Goal: Task Accomplishment & Management: Use online tool/utility

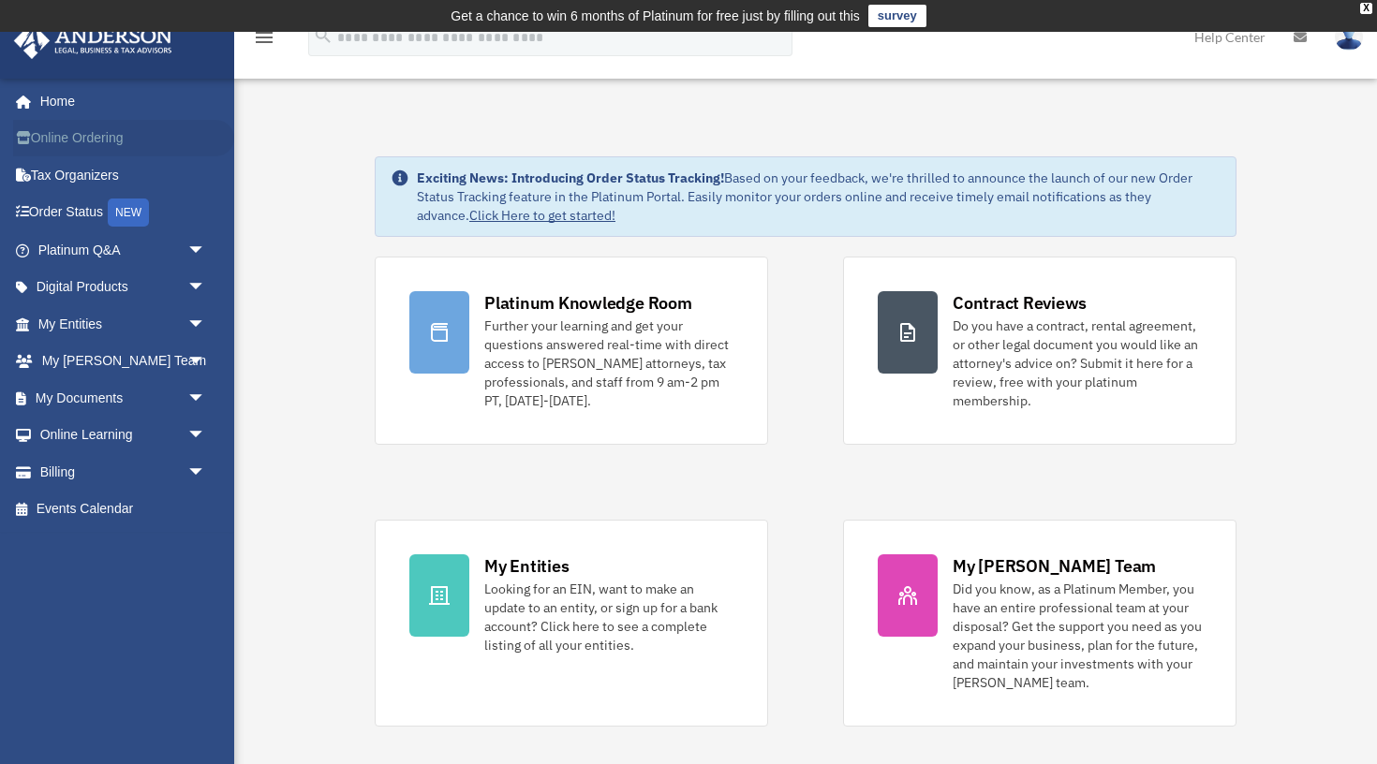
click at [69, 138] on link "Online Ordering" at bounding box center [123, 138] width 221 height 37
click at [84, 326] on link "My Entities arrow_drop_down" at bounding box center [123, 323] width 221 height 37
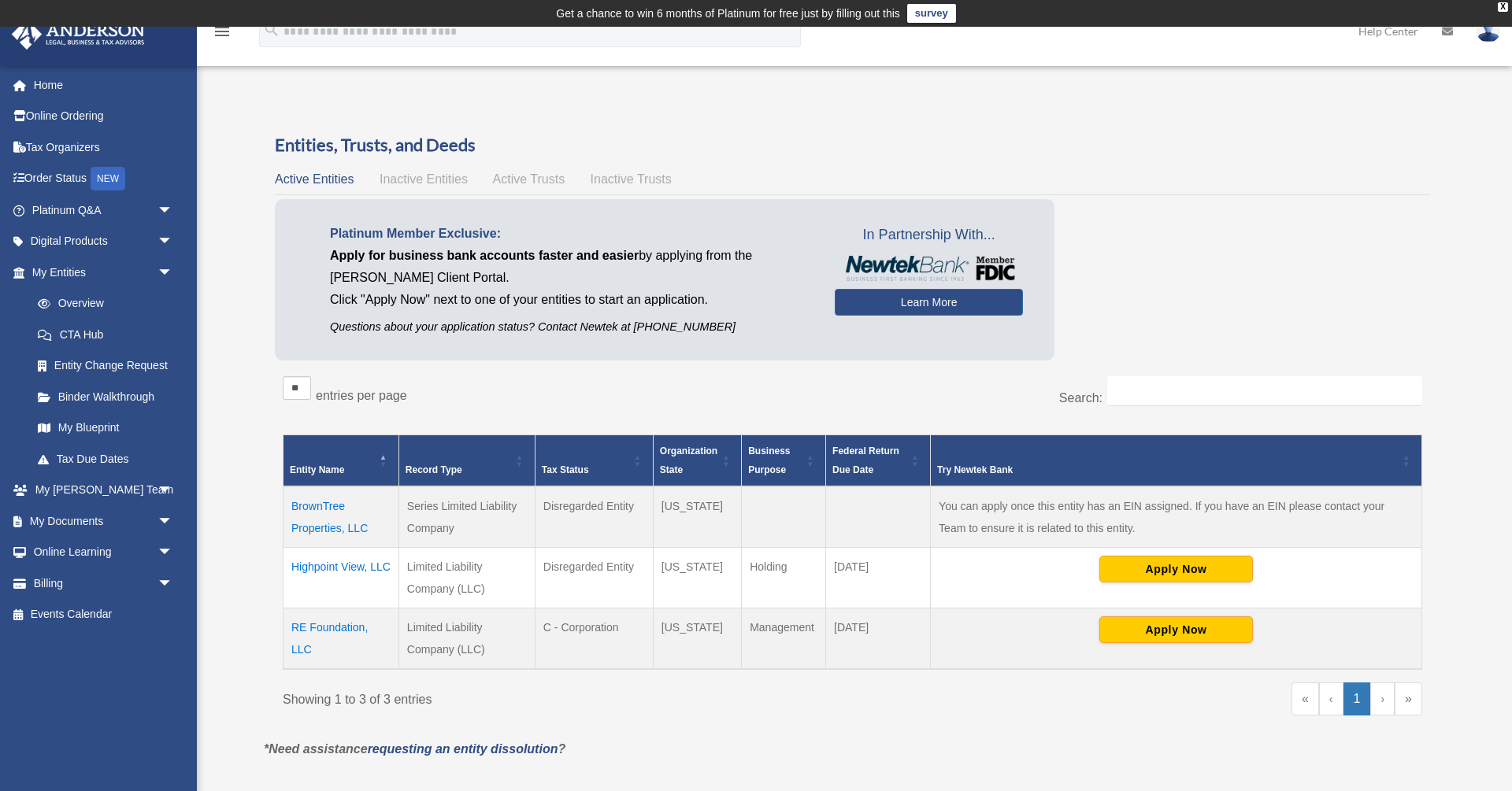
click at [341, 567] on td "Highpoint View, LLC" at bounding box center [341, 577] width 116 height 61
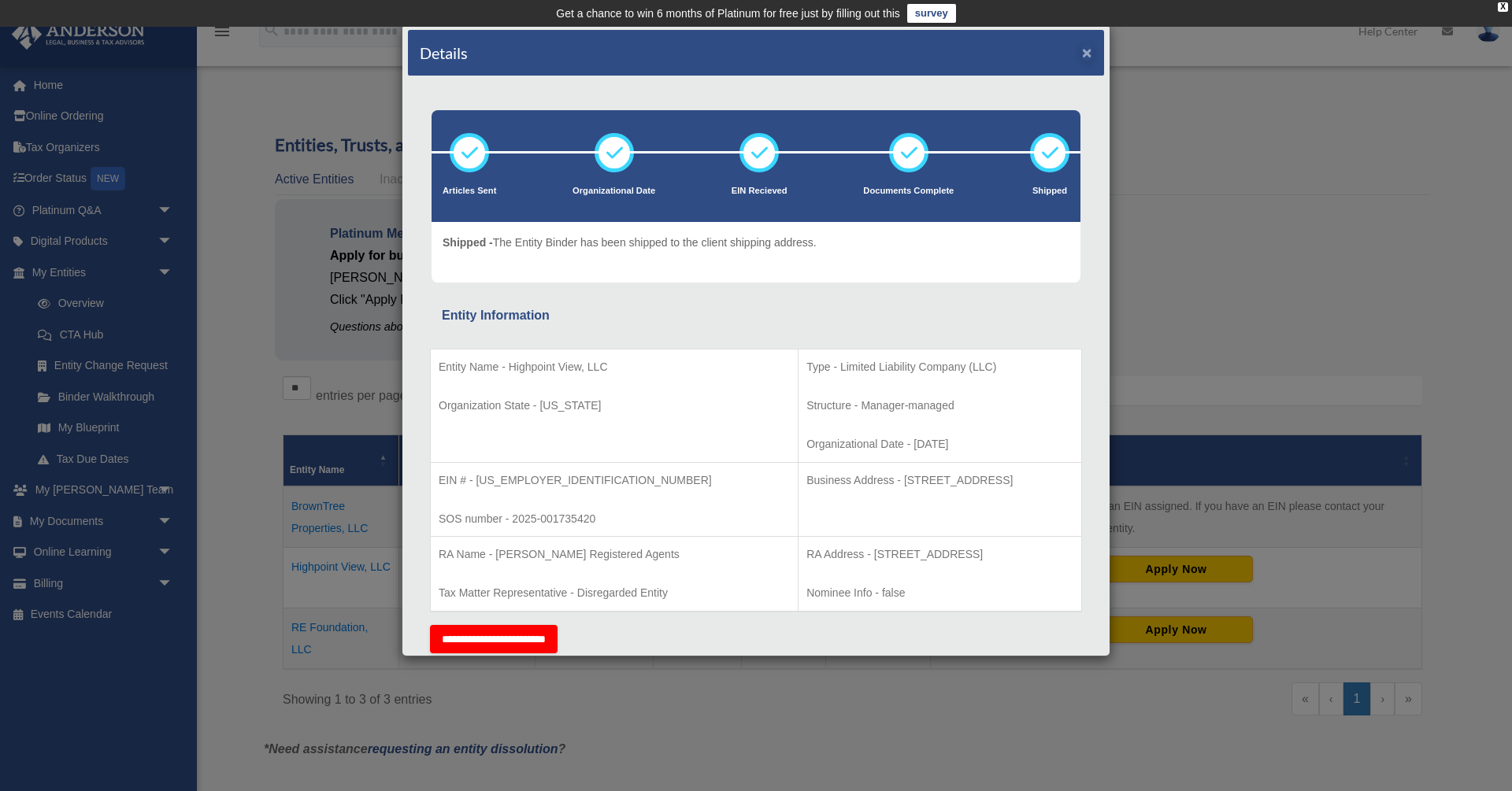
click at [1090, 56] on button "×" at bounding box center [1087, 52] width 10 height 17
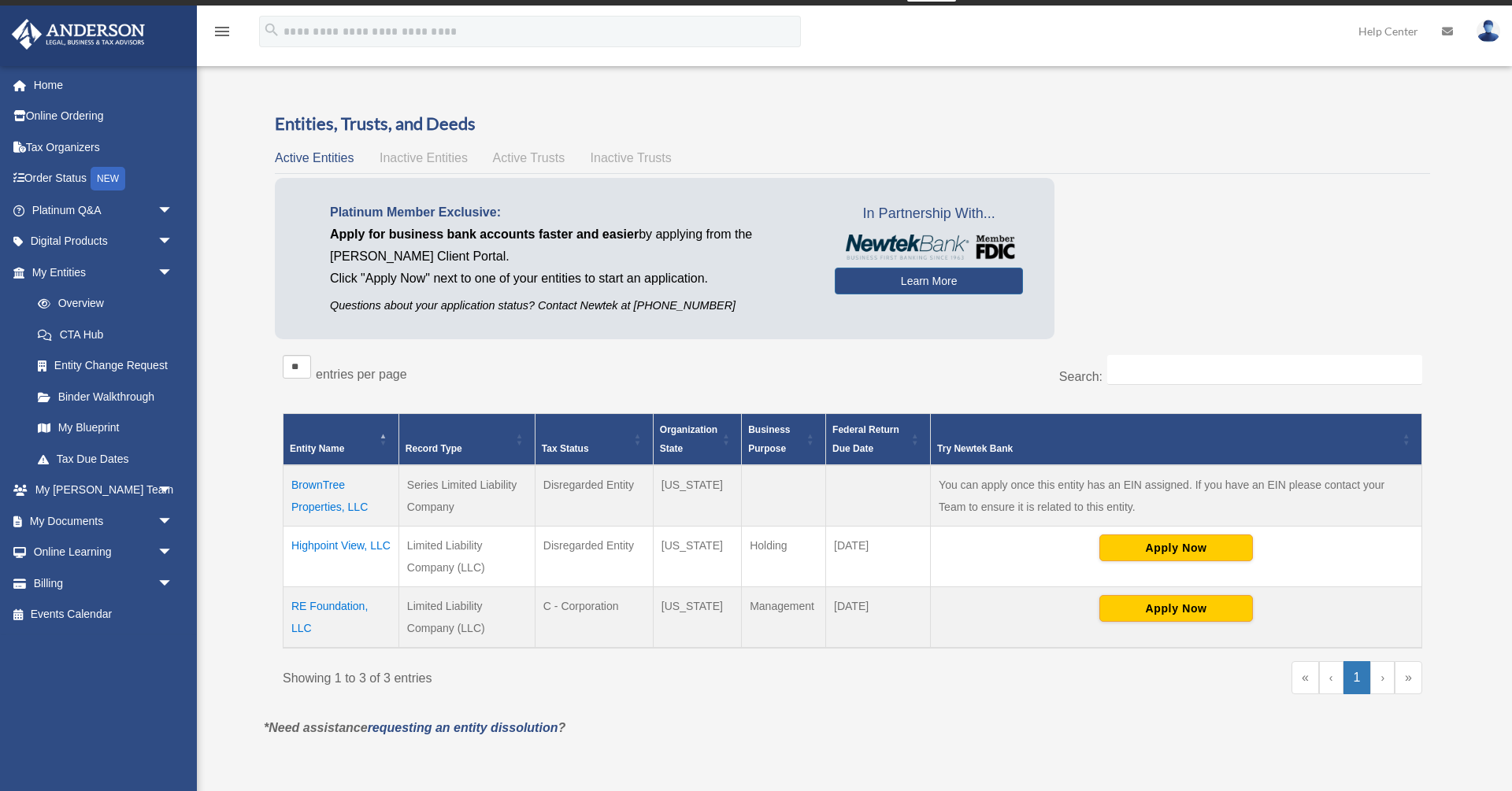
scroll to position [132, 0]
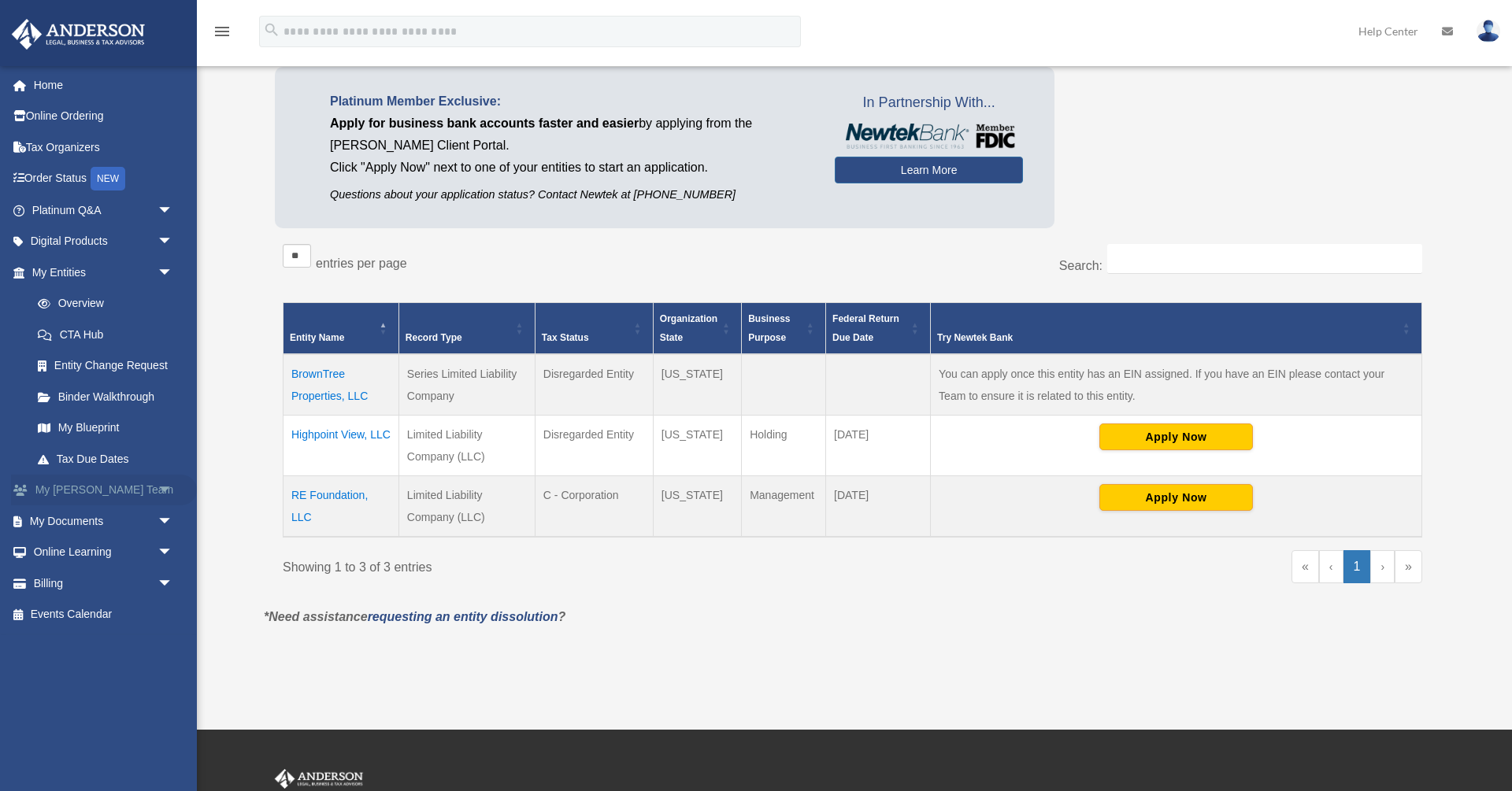
click at [167, 482] on span "arrow_drop_down" at bounding box center [172, 491] width 31 height 32
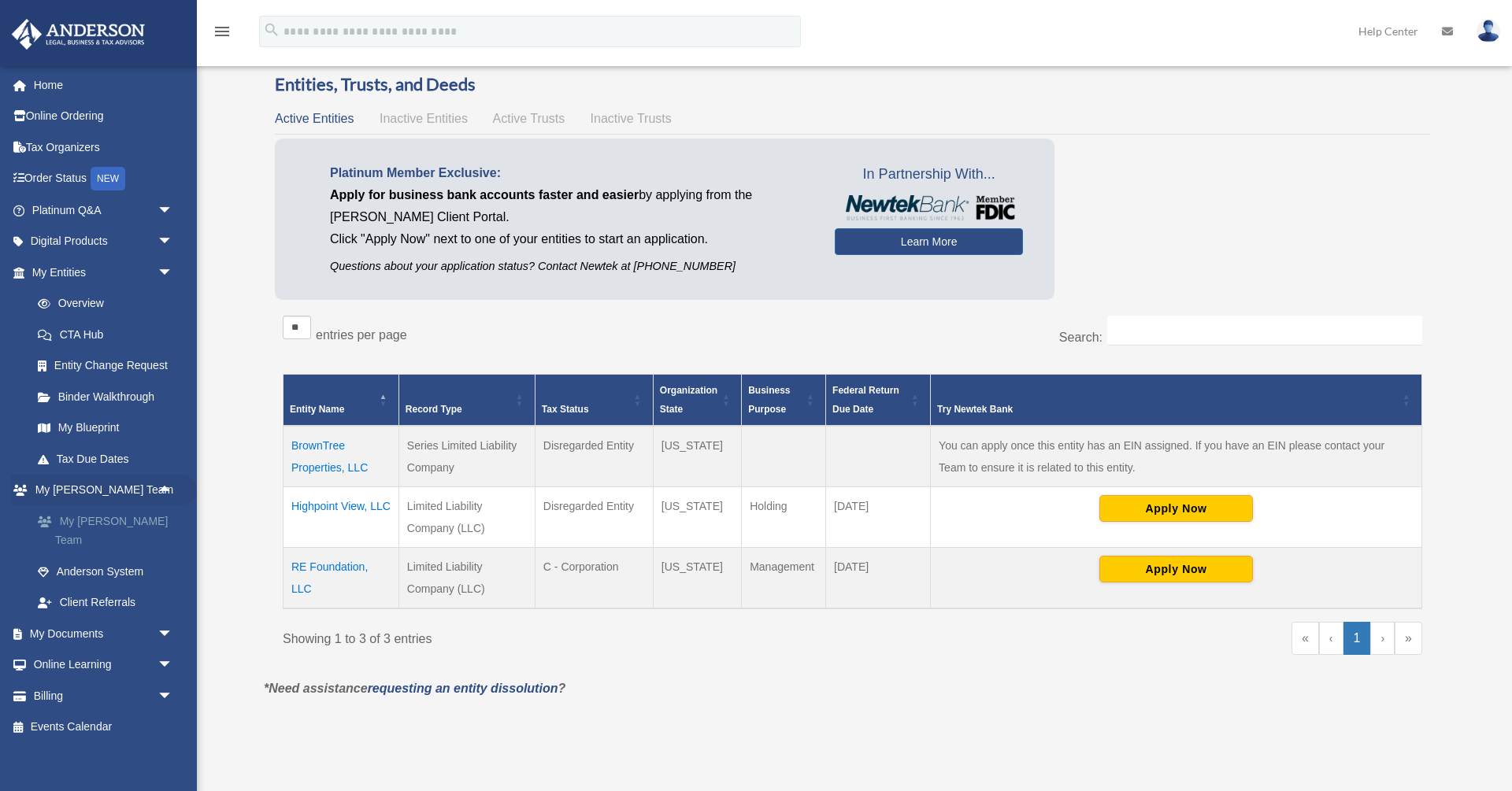
scroll to position [35, 0]
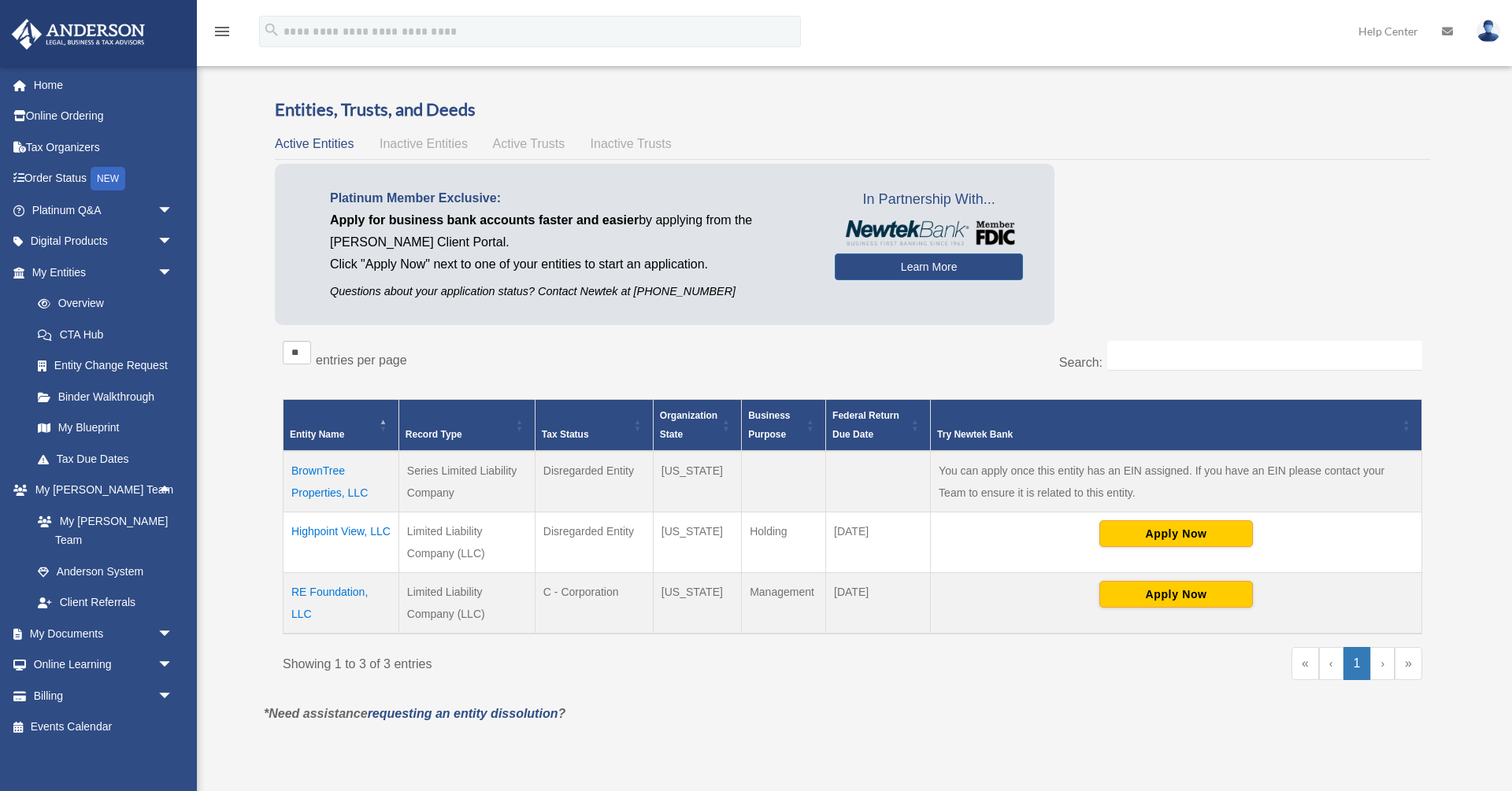
click at [336, 528] on td "Highpoint View, LLC" at bounding box center [341, 542] width 116 height 61
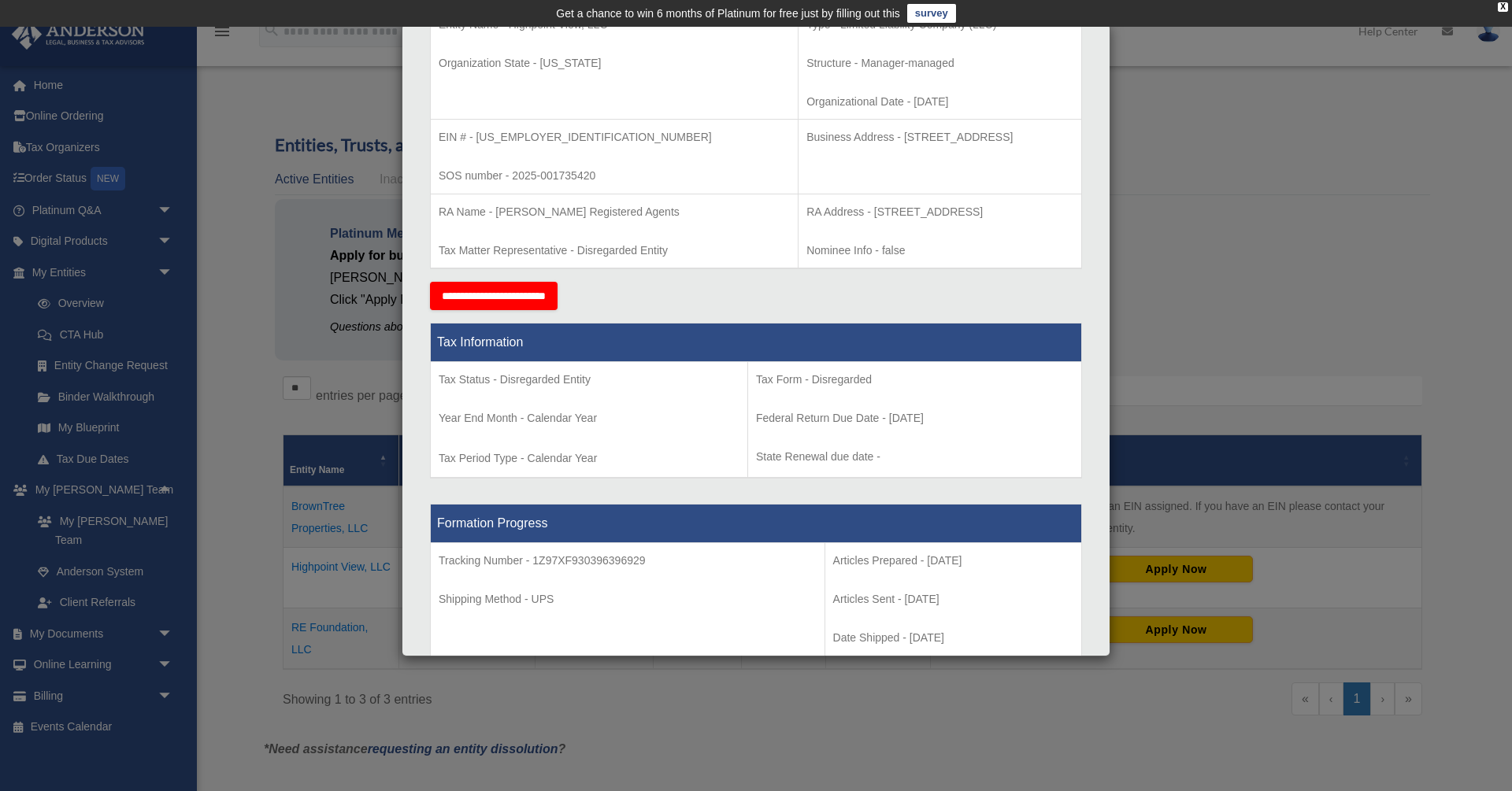
scroll to position [0, 0]
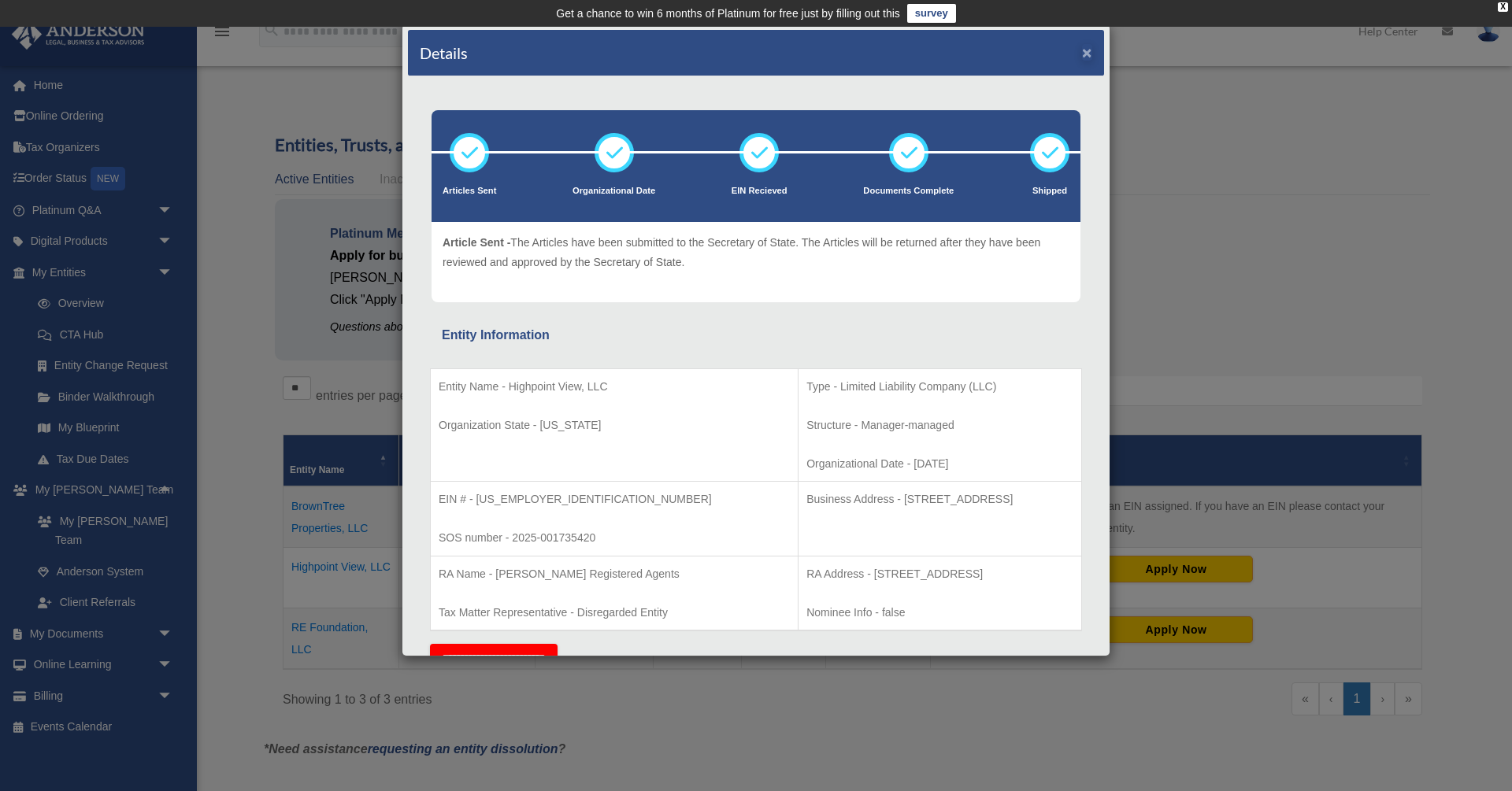
click at [1088, 55] on button "×" at bounding box center [1087, 52] width 10 height 17
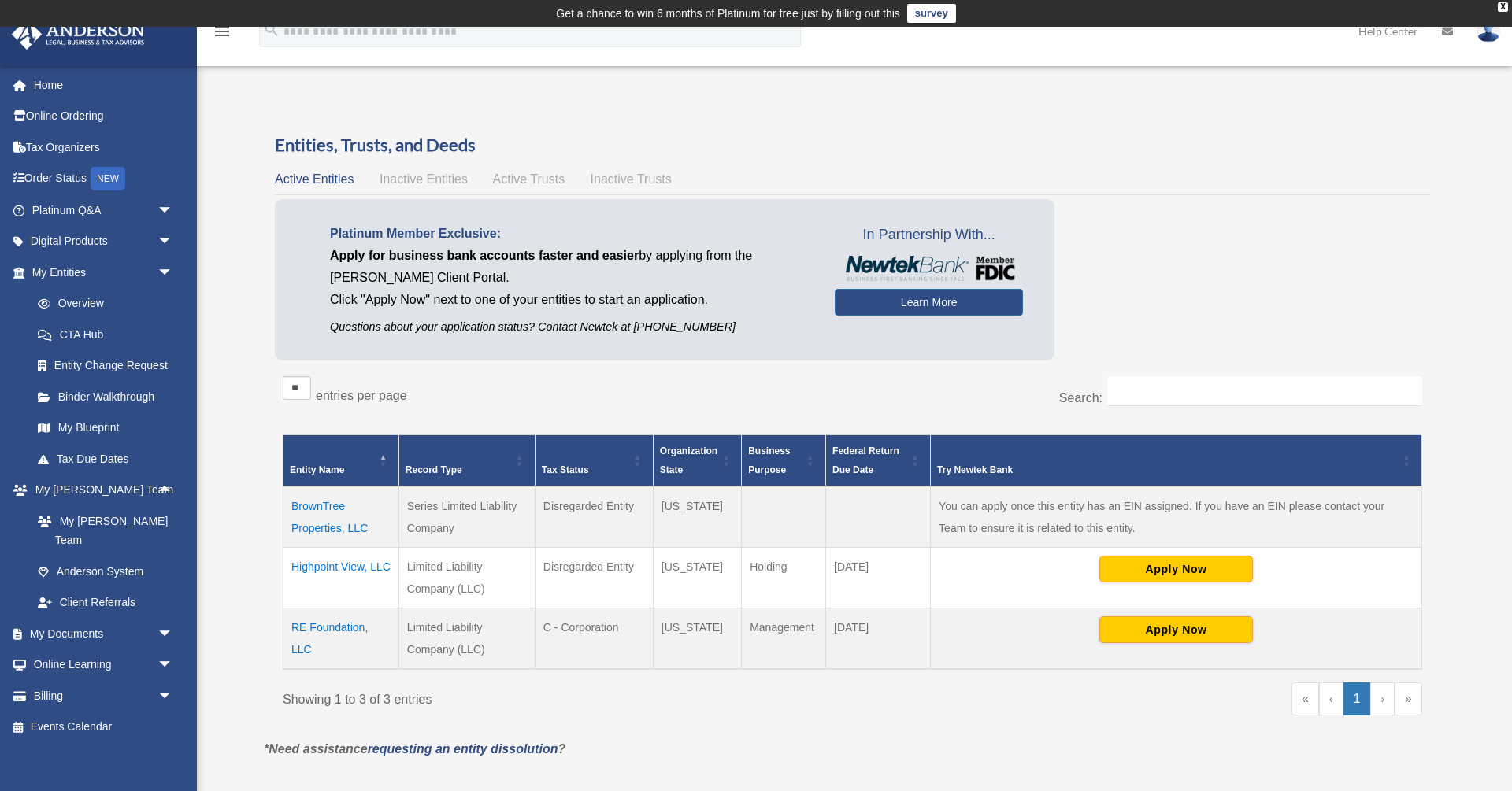
scroll to position [3, 0]
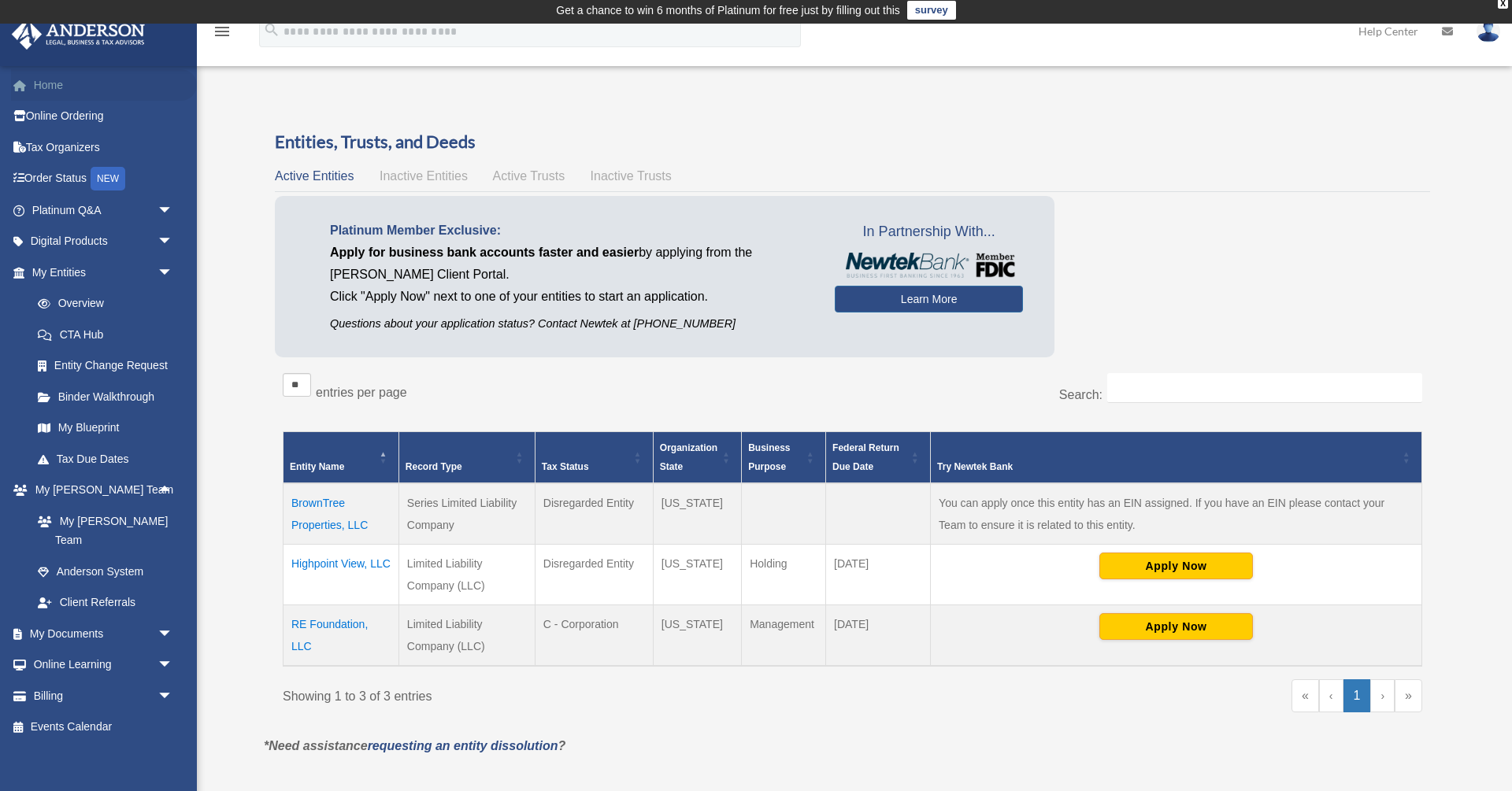
click at [48, 91] on link "Home" at bounding box center [103, 84] width 186 height 31
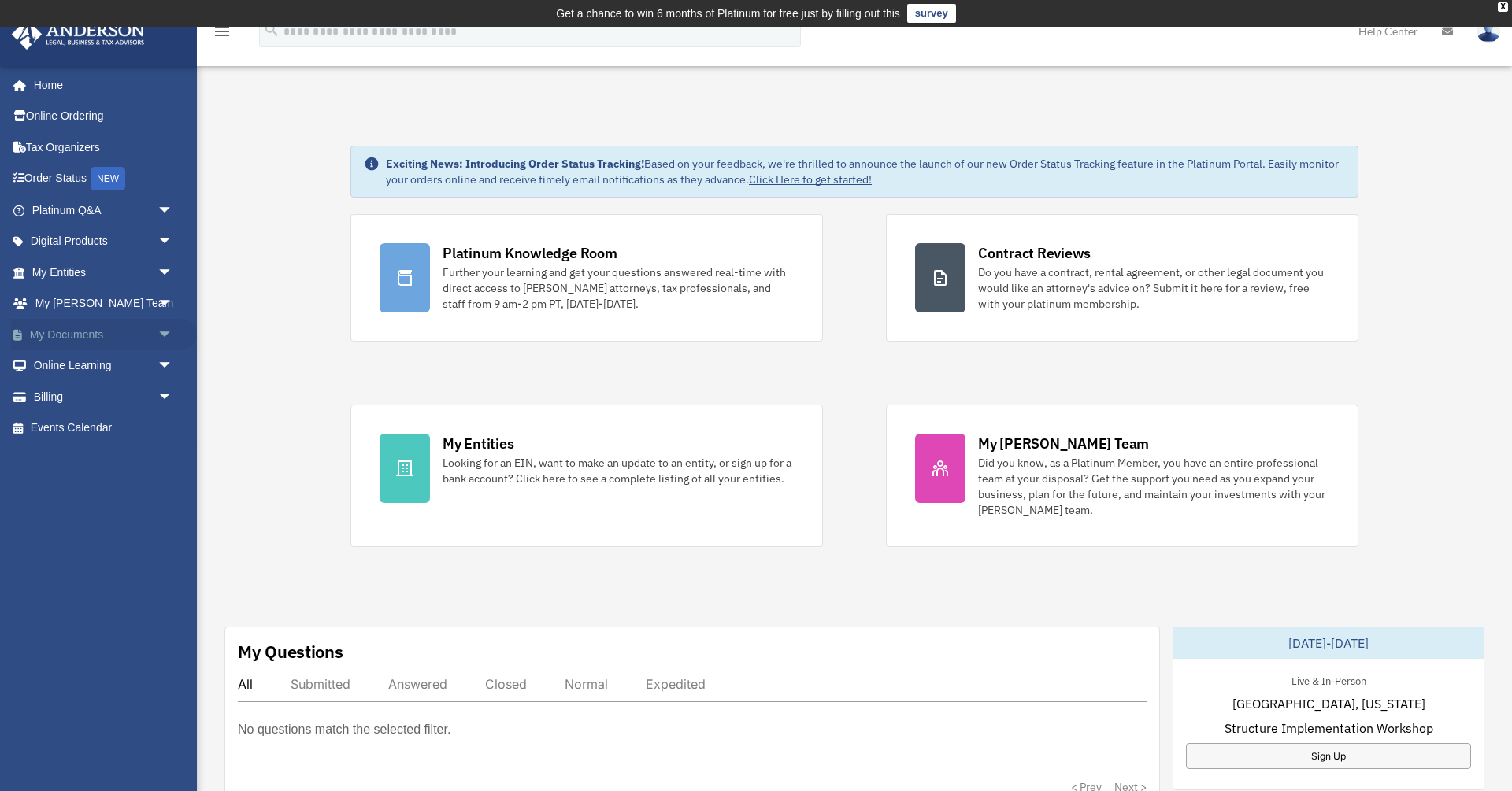
click at [164, 328] on span "arrow_drop_down" at bounding box center [172, 335] width 31 height 32
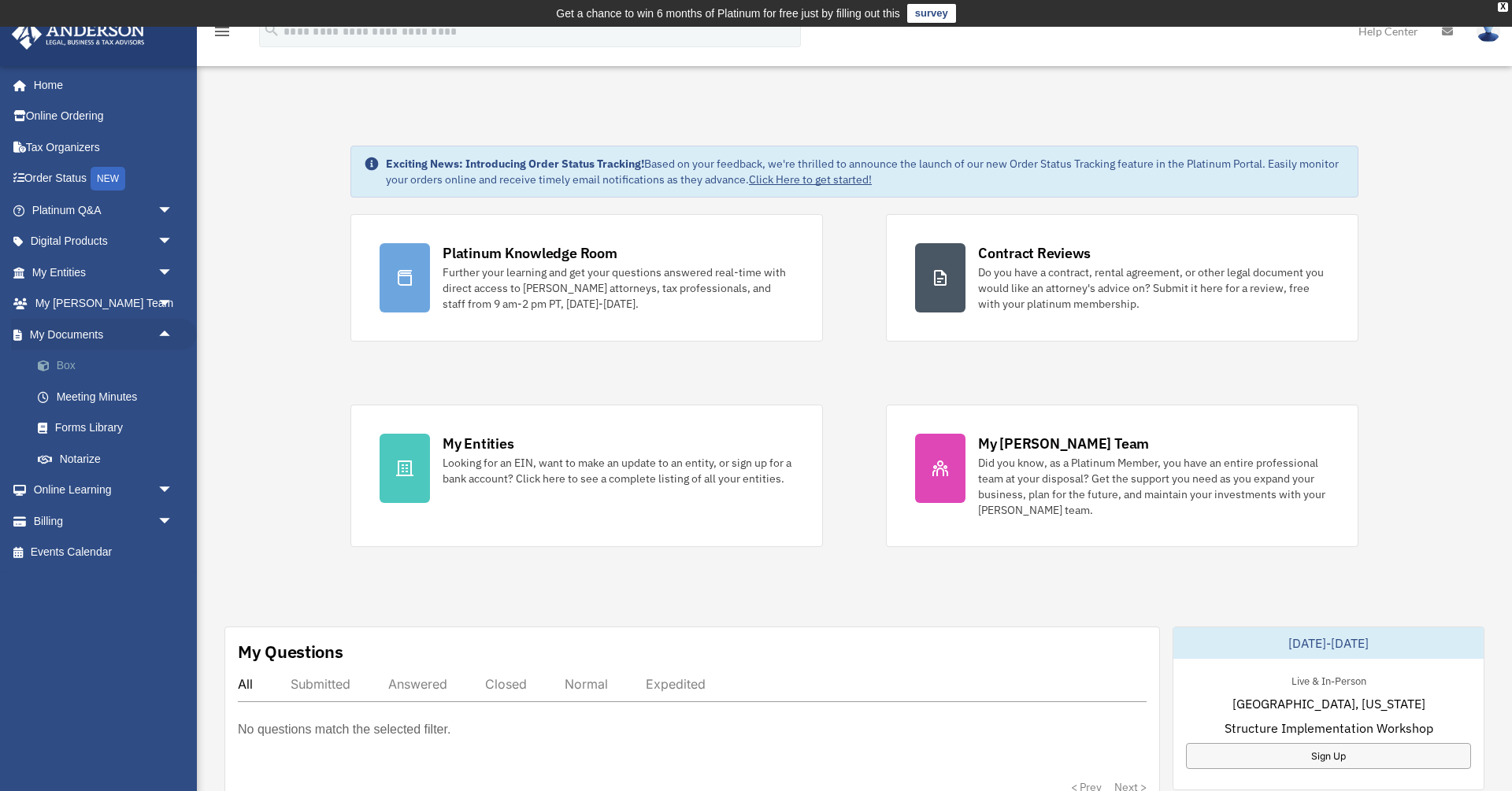
click at [66, 363] on link "Box" at bounding box center [109, 366] width 175 height 31
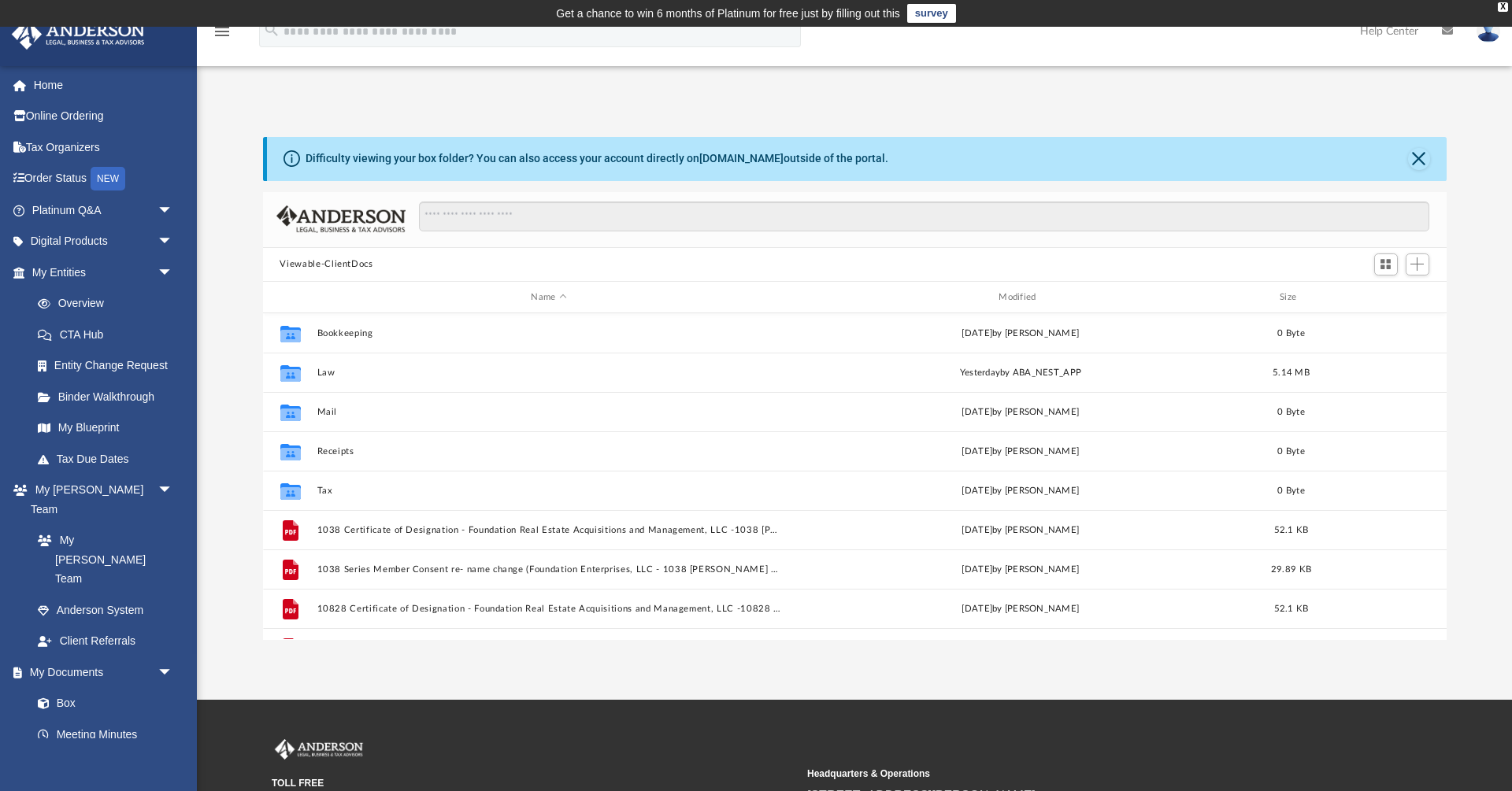
scroll to position [1, 1]
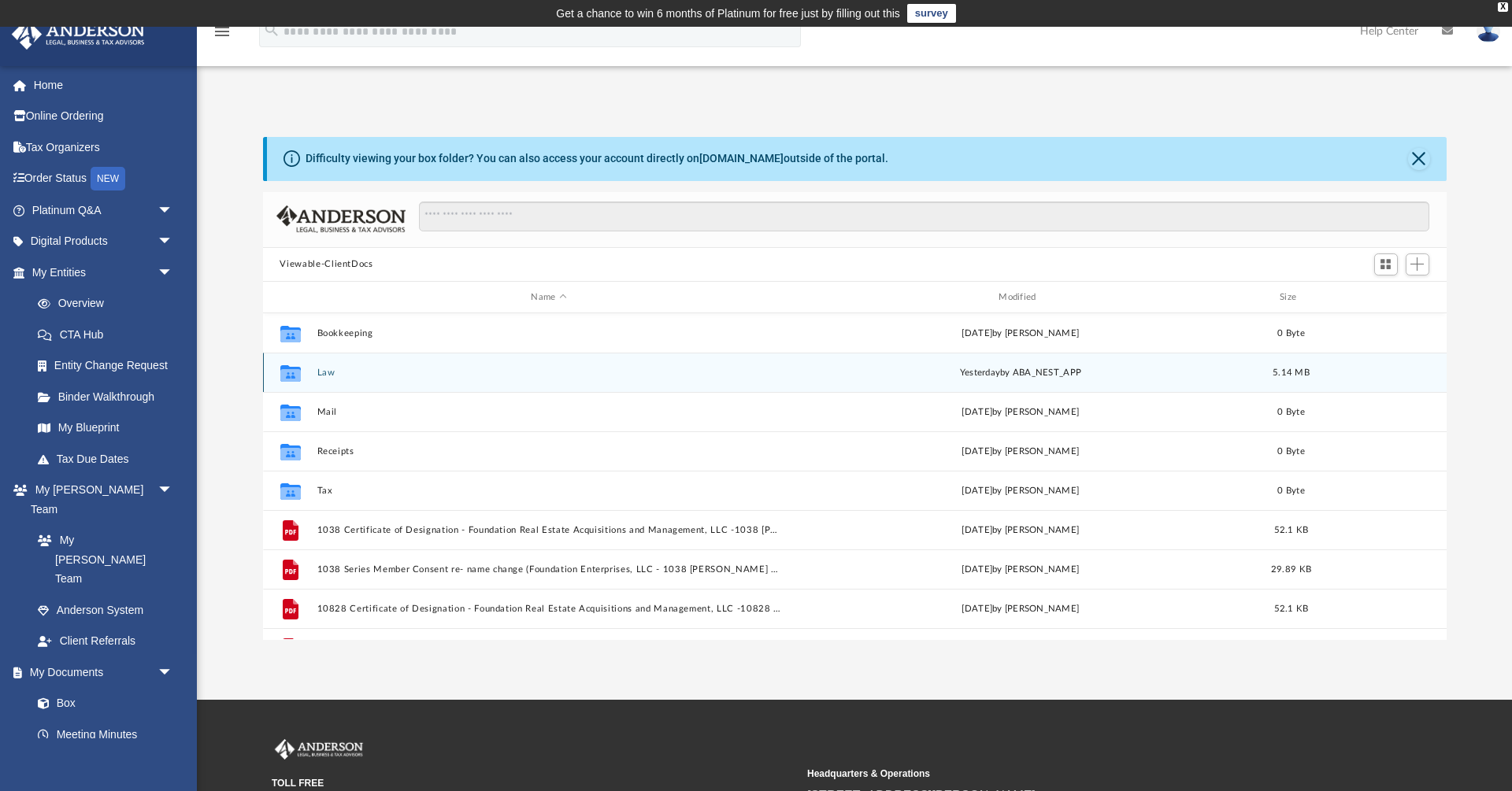
click at [326, 374] on button "Law" at bounding box center [548, 372] width 464 height 10
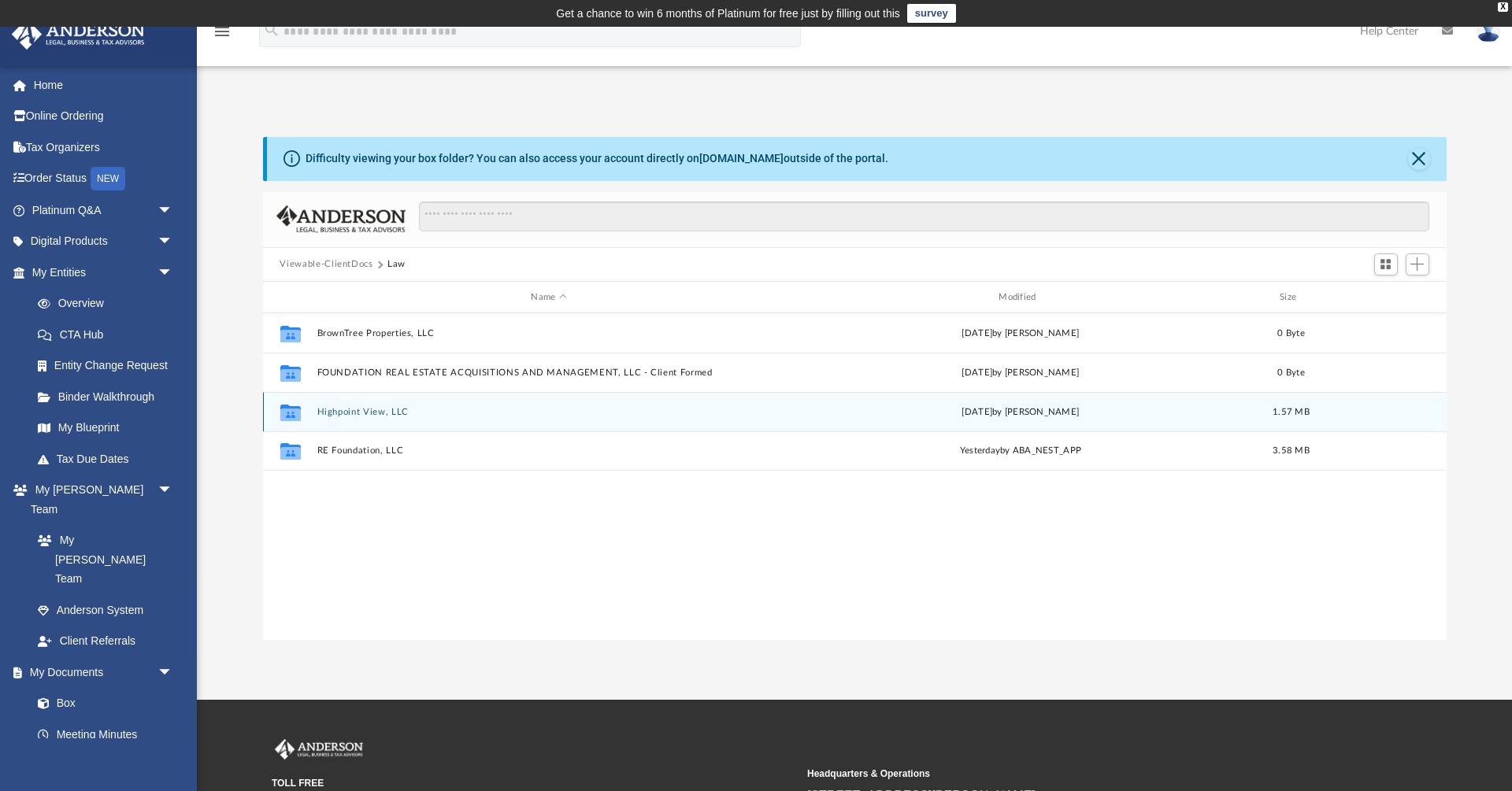
click at [365, 408] on button "Highpoint View, LLC" at bounding box center [548, 412] width 464 height 10
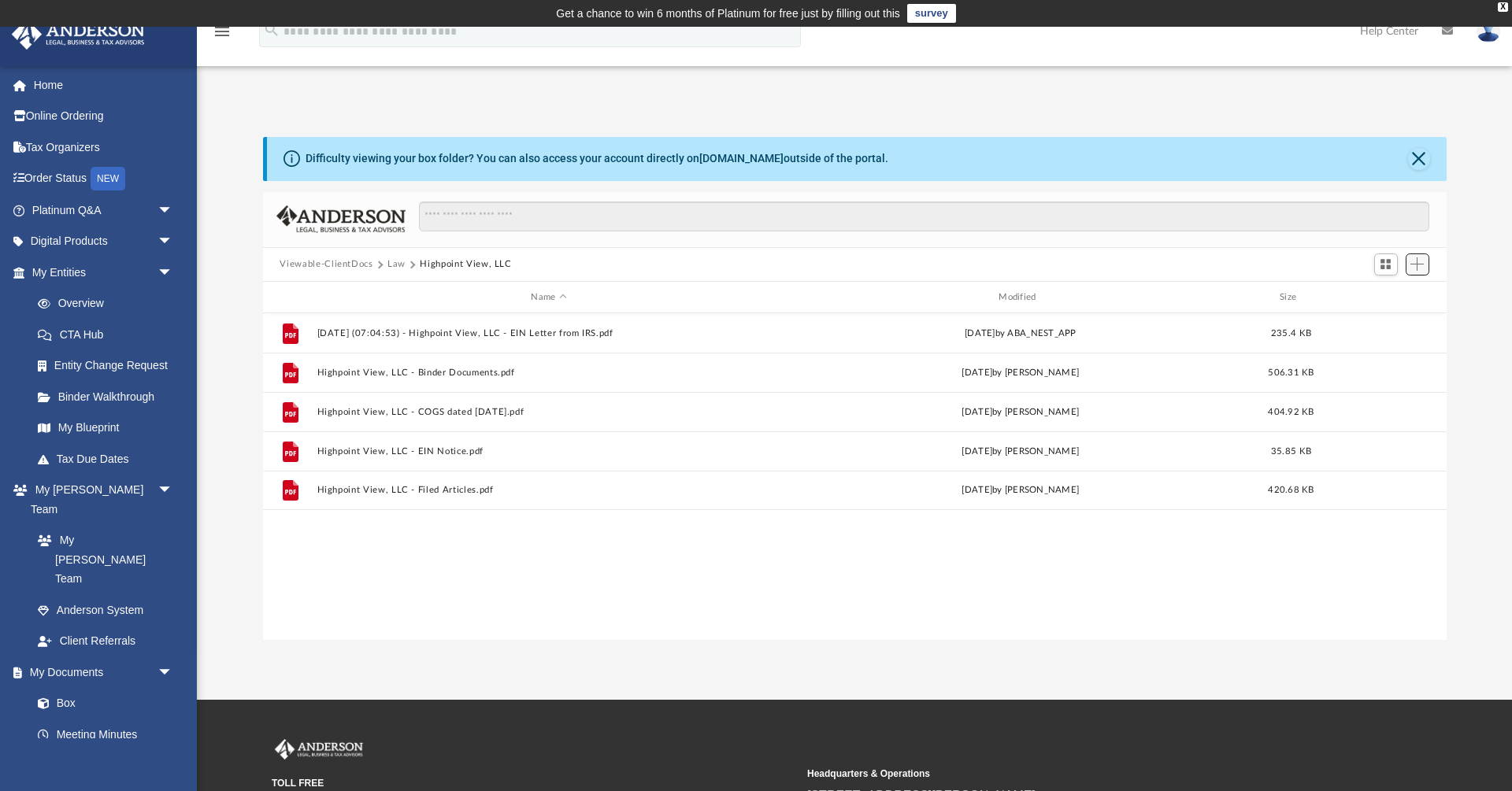
click at [1422, 259] on span "Add" at bounding box center [1417, 264] width 13 height 13
click at [1388, 298] on li "Upload" at bounding box center [1395, 297] width 50 height 17
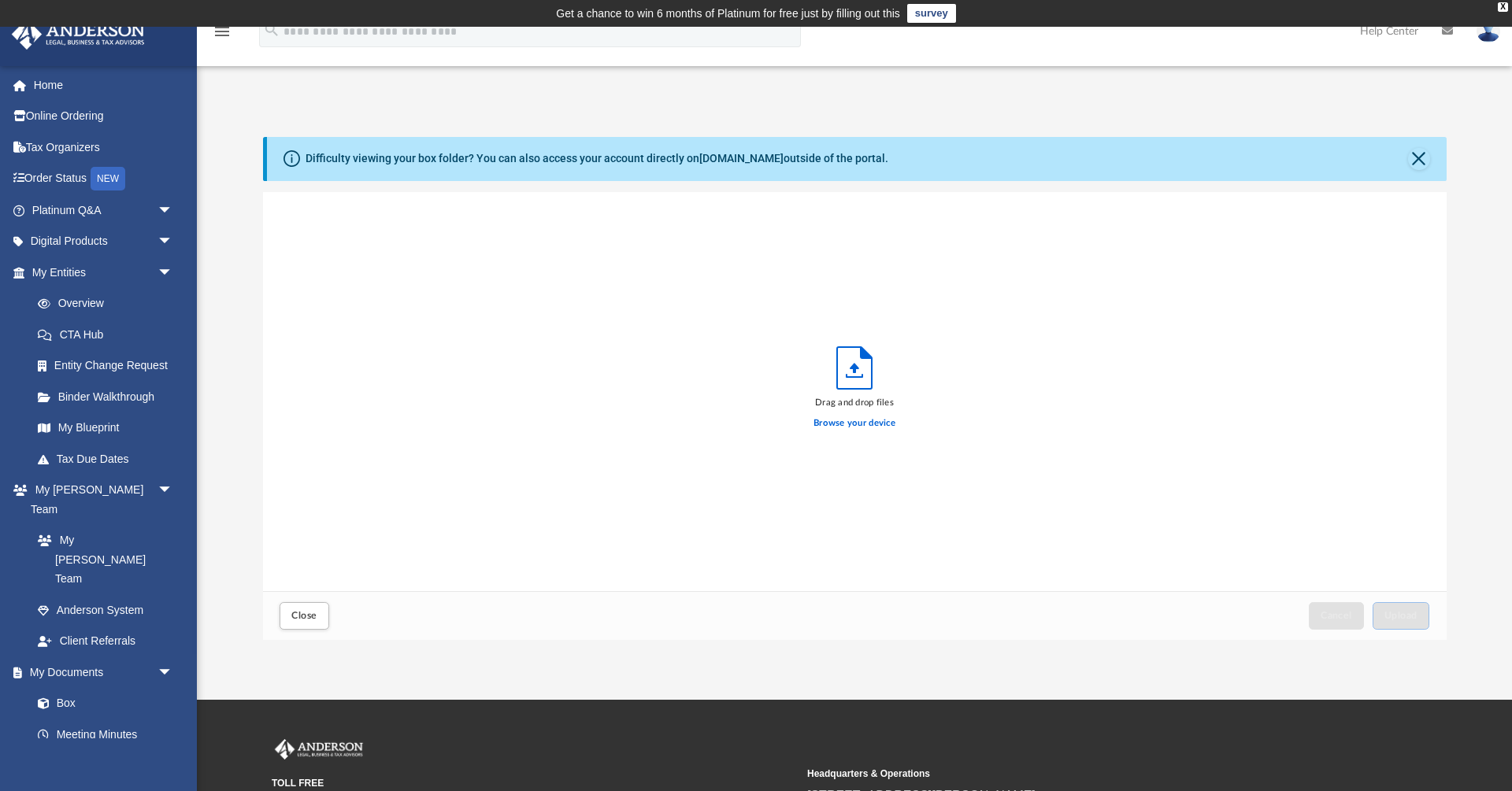
scroll to position [399, 1183]
click at [850, 426] on label "Browse your device" at bounding box center [854, 423] width 82 height 14
click at [0, 0] on input "Browse your device" at bounding box center [0, 0] width 0 height 0
click at [1393, 617] on span "Upload" at bounding box center [1400, 615] width 33 height 9
click at [304, 613] on span "Close" at bounding box center [304, 615] width 25 height 9
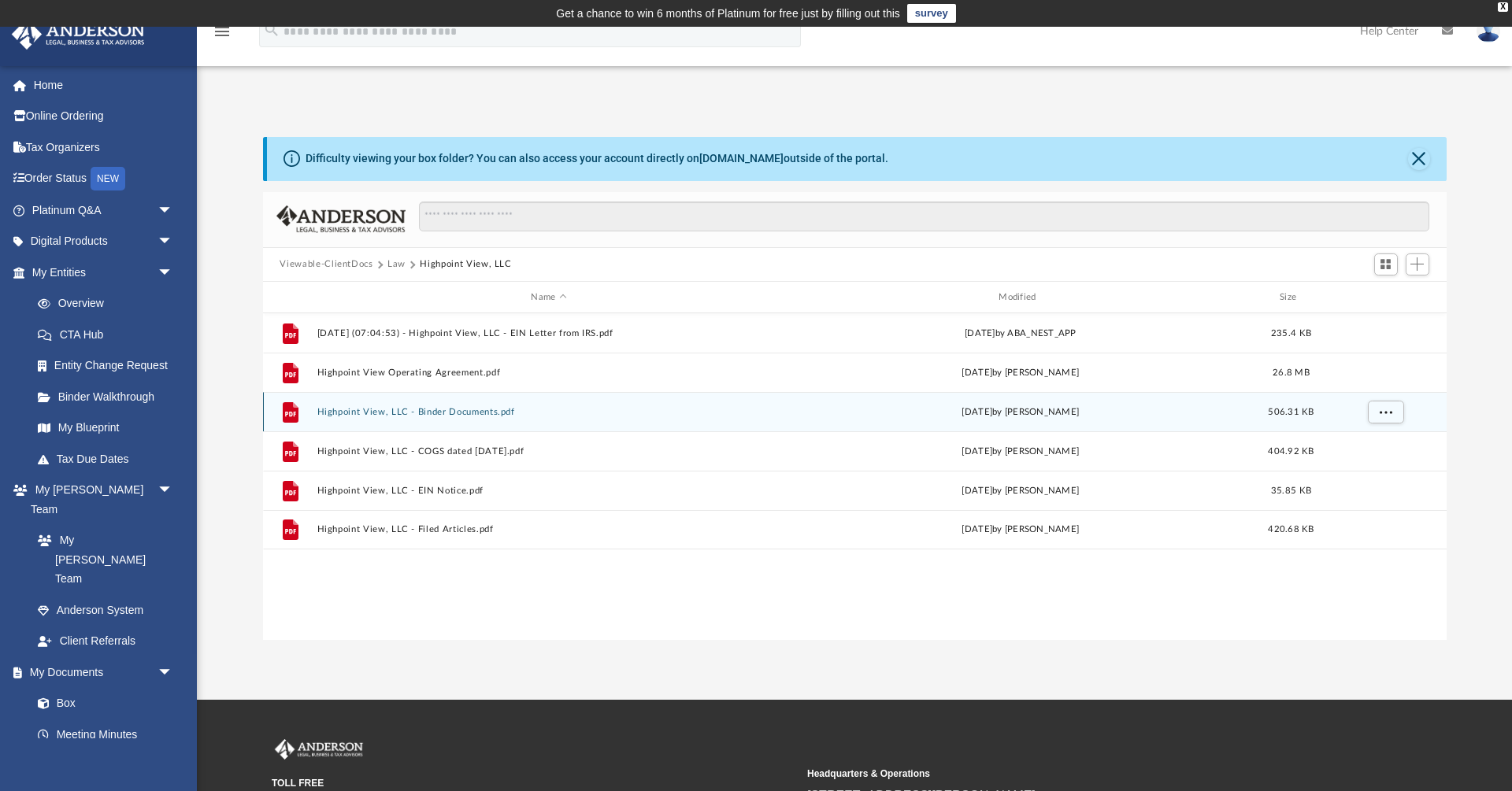
click at [348, 413] on button "Highpoint View, LLC - Binder Documents.pdf" at bounding box center [548, 412] width 464 height 10
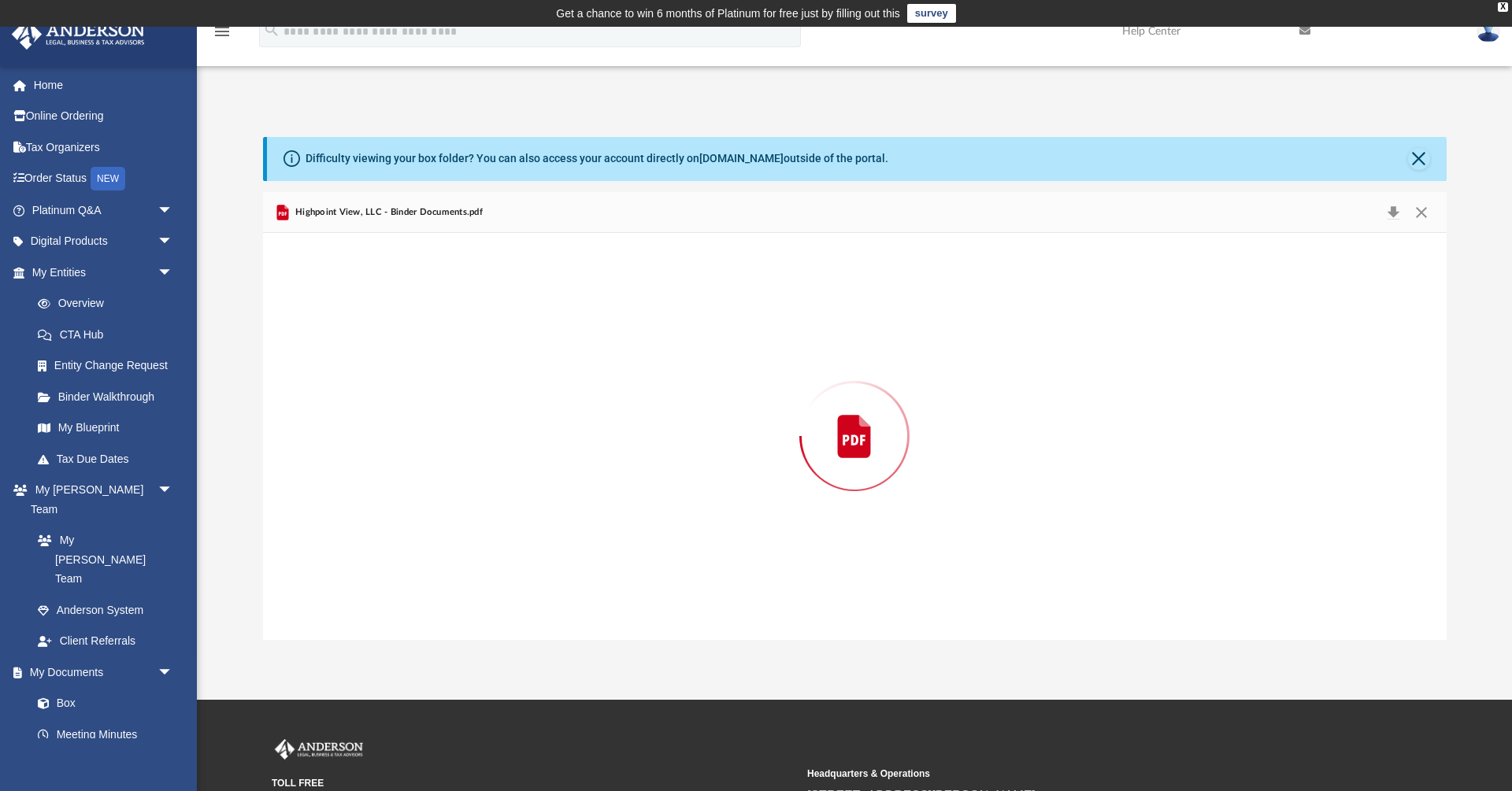
click at [348, 413] on div "Preview" at bounding box center [854, 435] width 1183 height 406
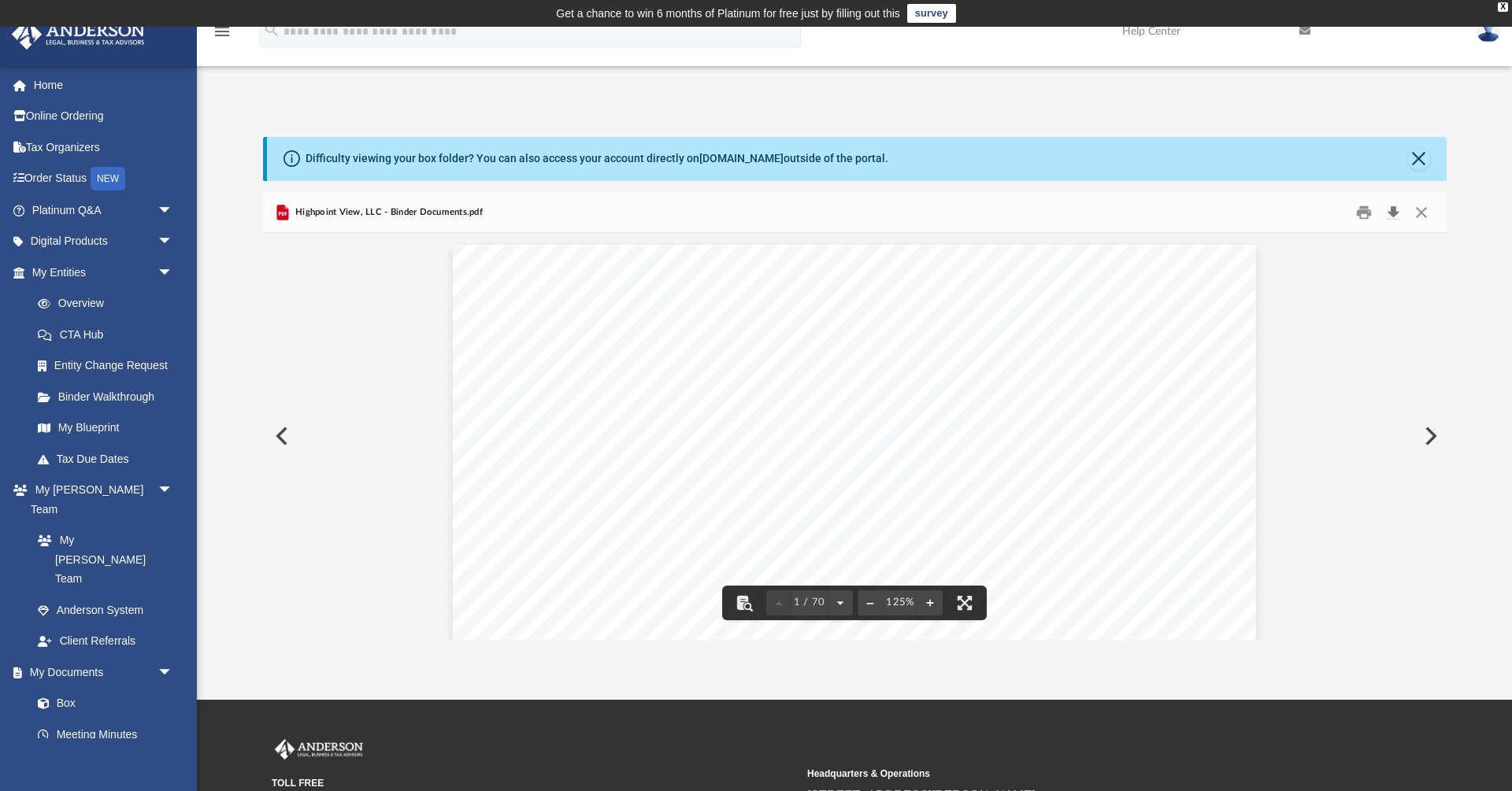
click at [1389, 210] on button "Download" at bounding box center [1394, 212] width 29 height 24
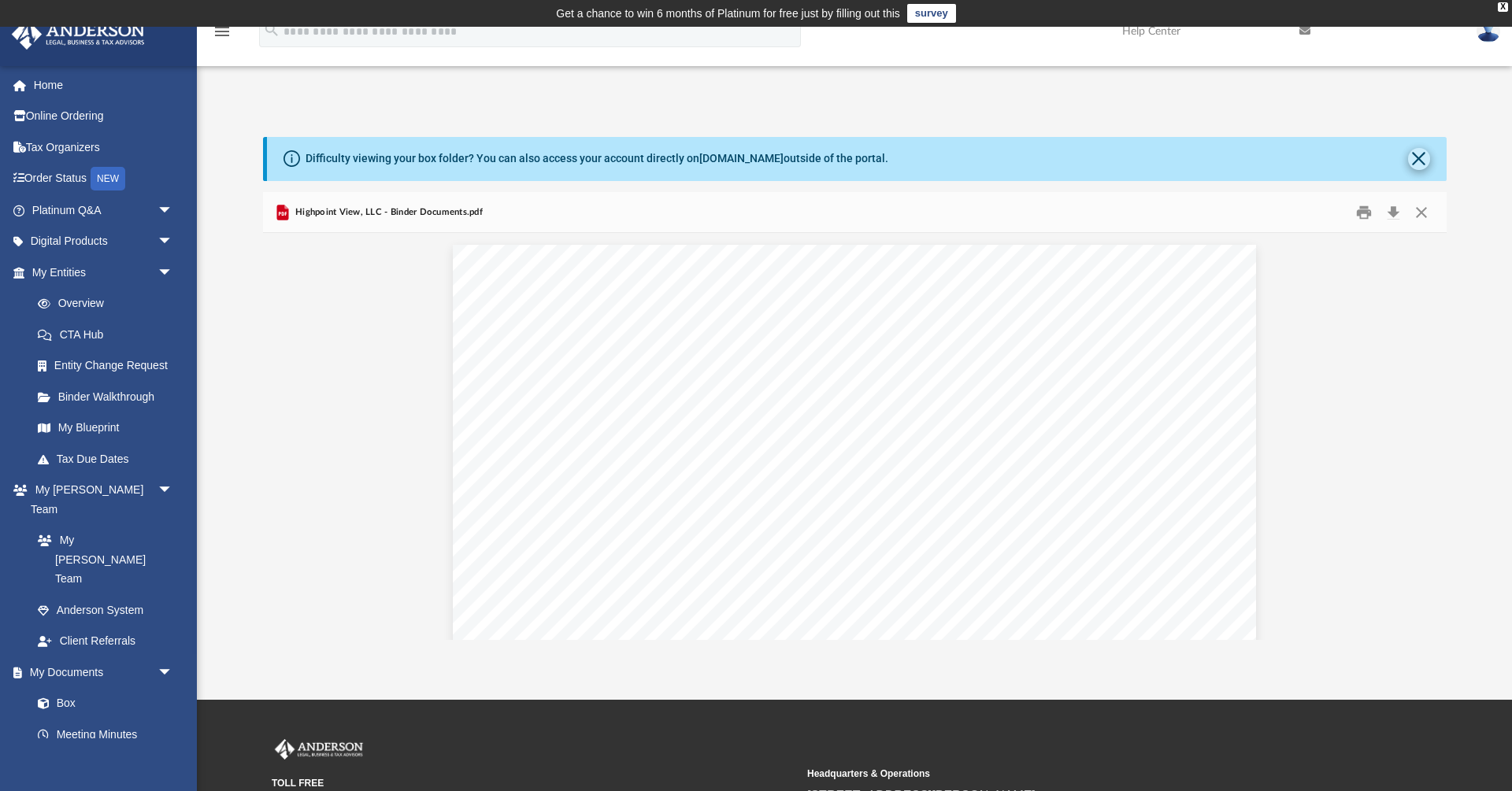
click at [1417, 158] on button "Close" at bounding box center [1419, 159] width 22 height 22
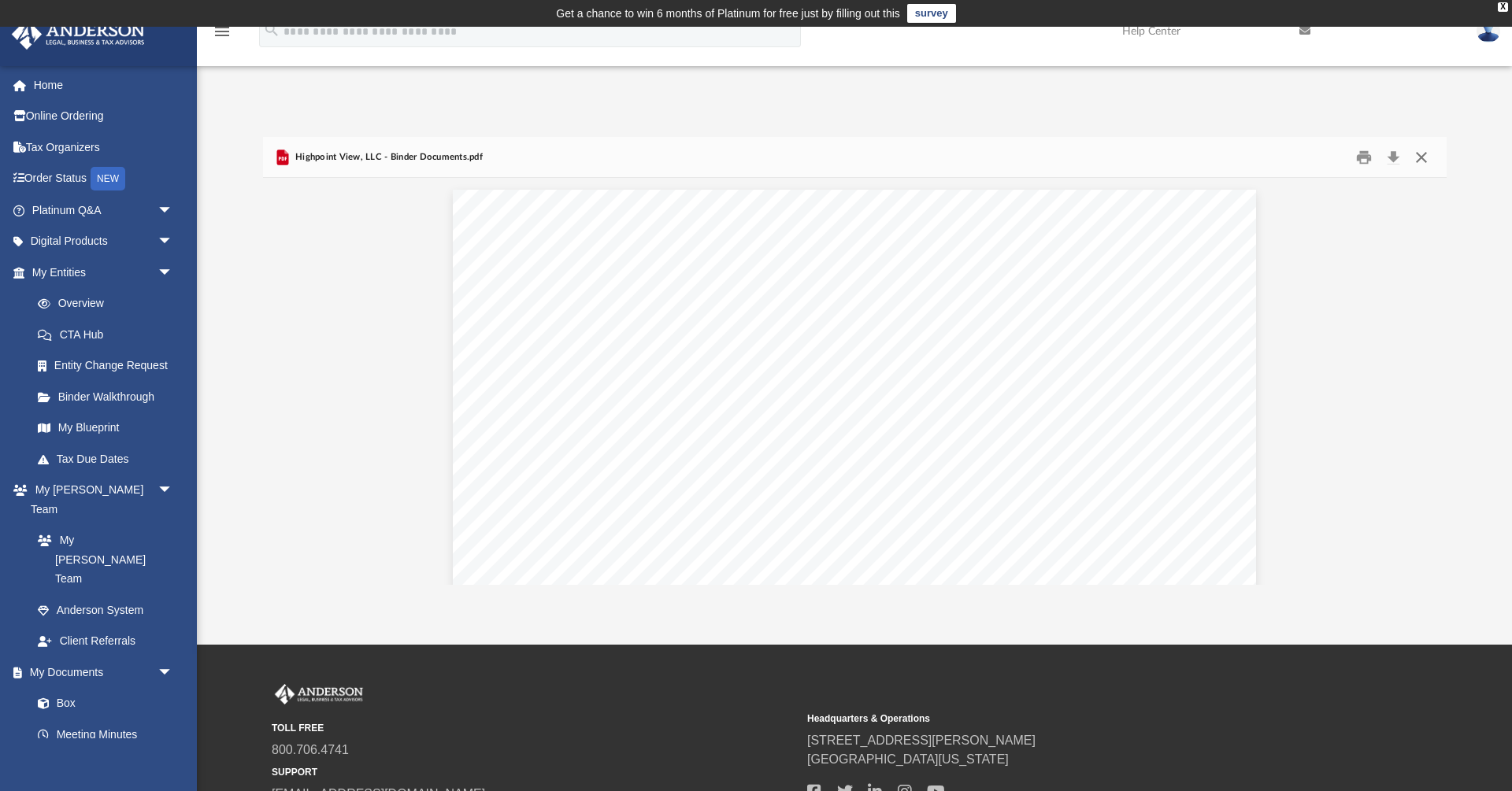
click at [1422, 156] on button "Close" at bounding box center [1421, 156] width 29 height 24
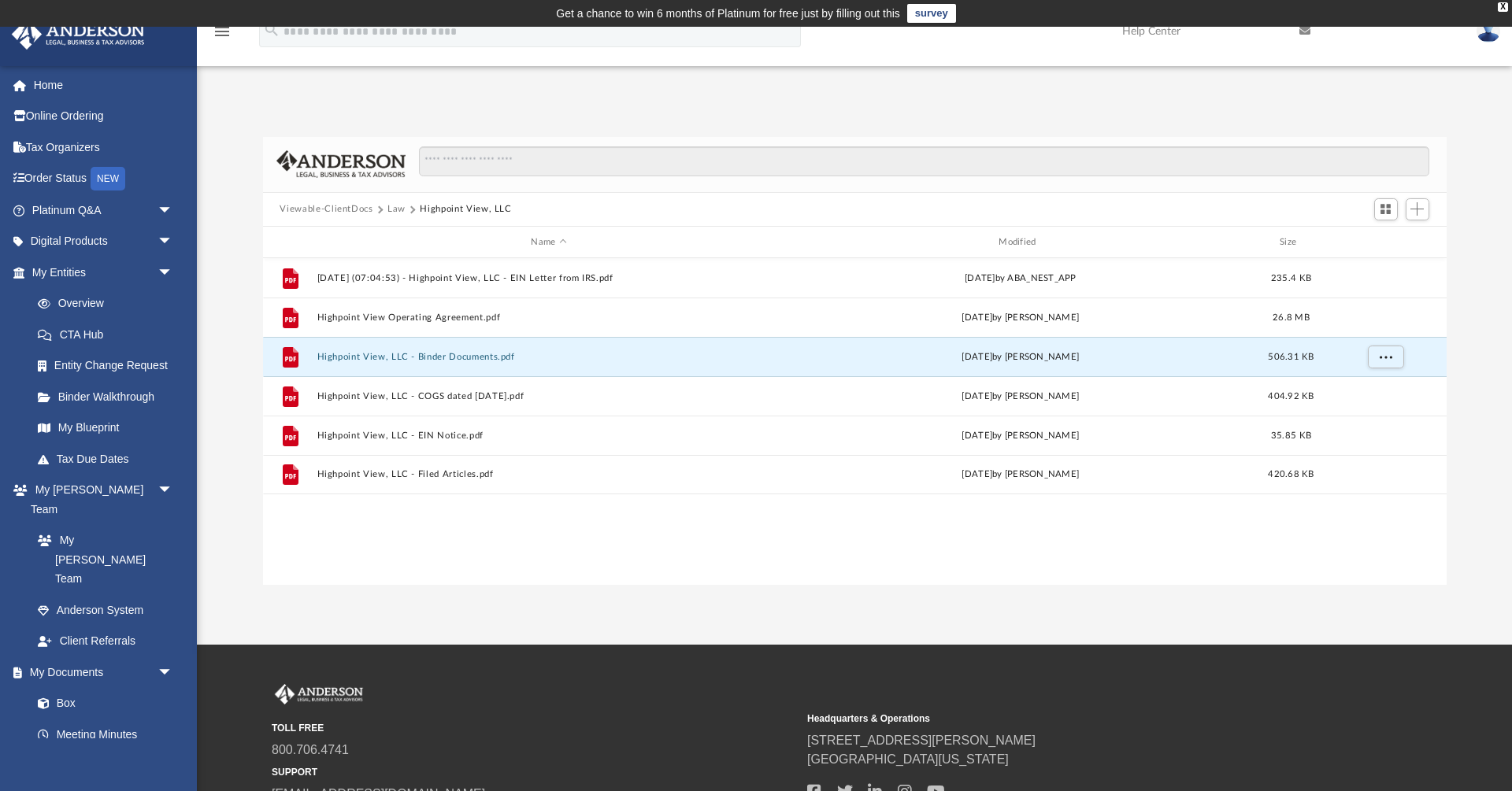
click at [452, 537] on div "File 2025.08.12 (07:04:53) - Highpoint View, LLC - EIN Letter from IRS.pdf Tue …" at bounding box center [854, 421] width 1183 height 326
click at [1419, 214] on span "Add" at bounding box center [1417, 209] width 13 height 13
click at [1370, 247] on li "Upload" at bounding box center [1395, 241] width 50 height 17
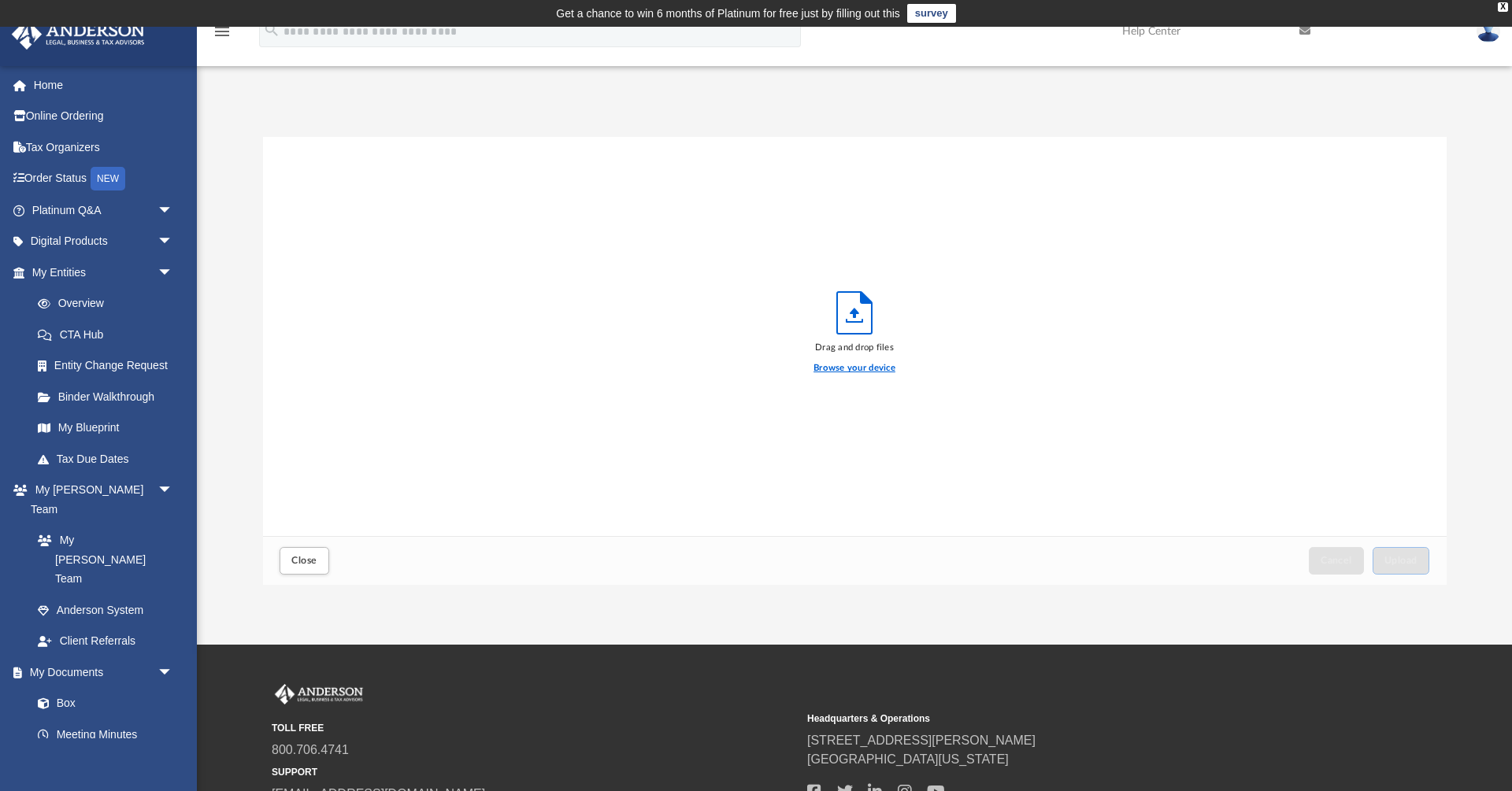
click at [854, 368] on label "Browse your device" at bounding box center [854, 368] width 82 height 14
click at [0, 0] on input "Browse your device" at bounding box center [0, 0] width 0 height 0
click at [873, 368] on label "Browse your device" at bounding box center [854, 368] width 82 height 14
click at [0, 0] on input "Browse your device" at bounding box center [0, 0] width 0 height 0
click at [1399, 551] on button "Upload" at bounding box center [1400, 561] width 56 height 28
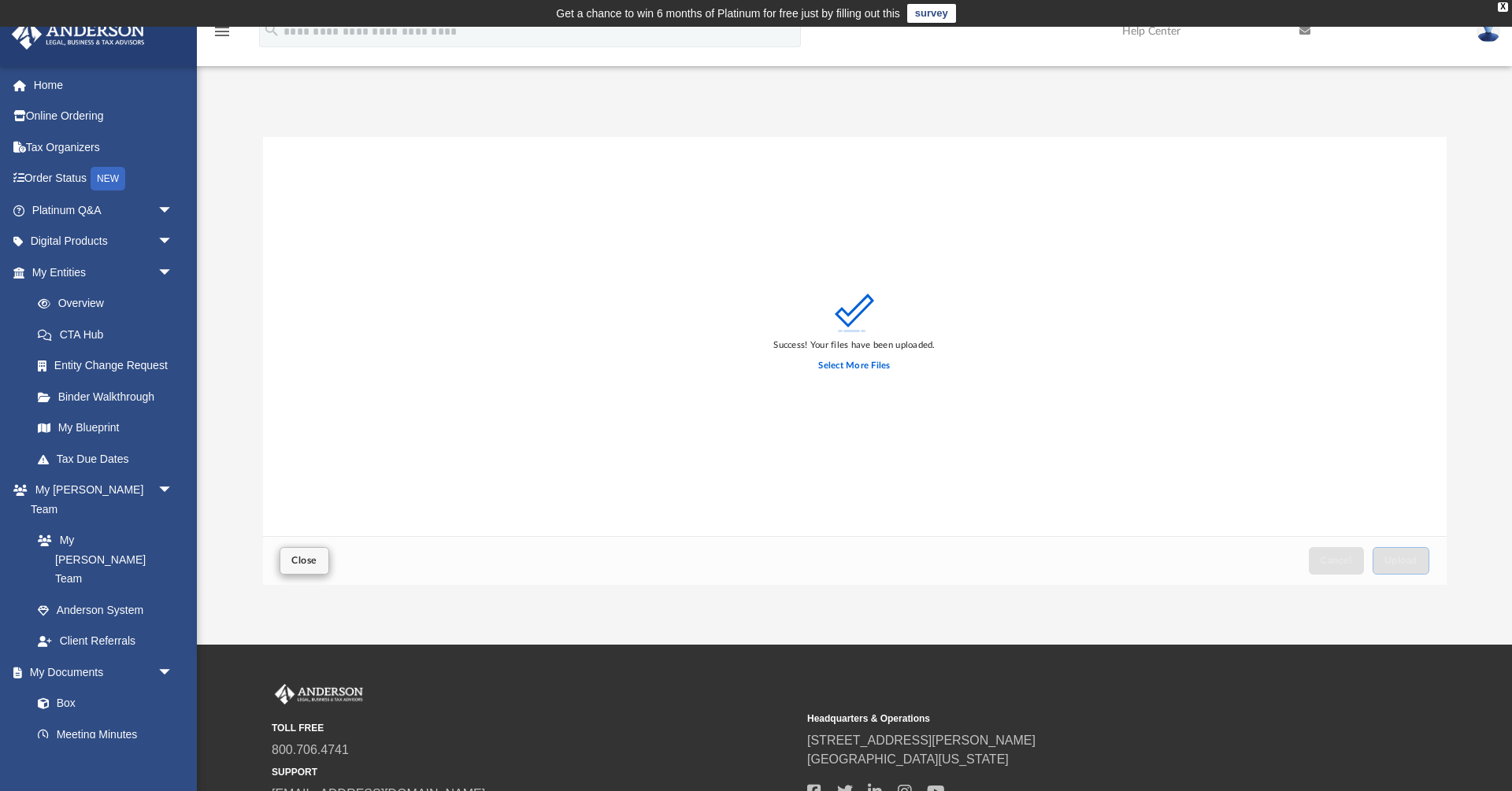
click at [311, 563] on span "Close" at bounding box center [304, 560] width 25 height 9
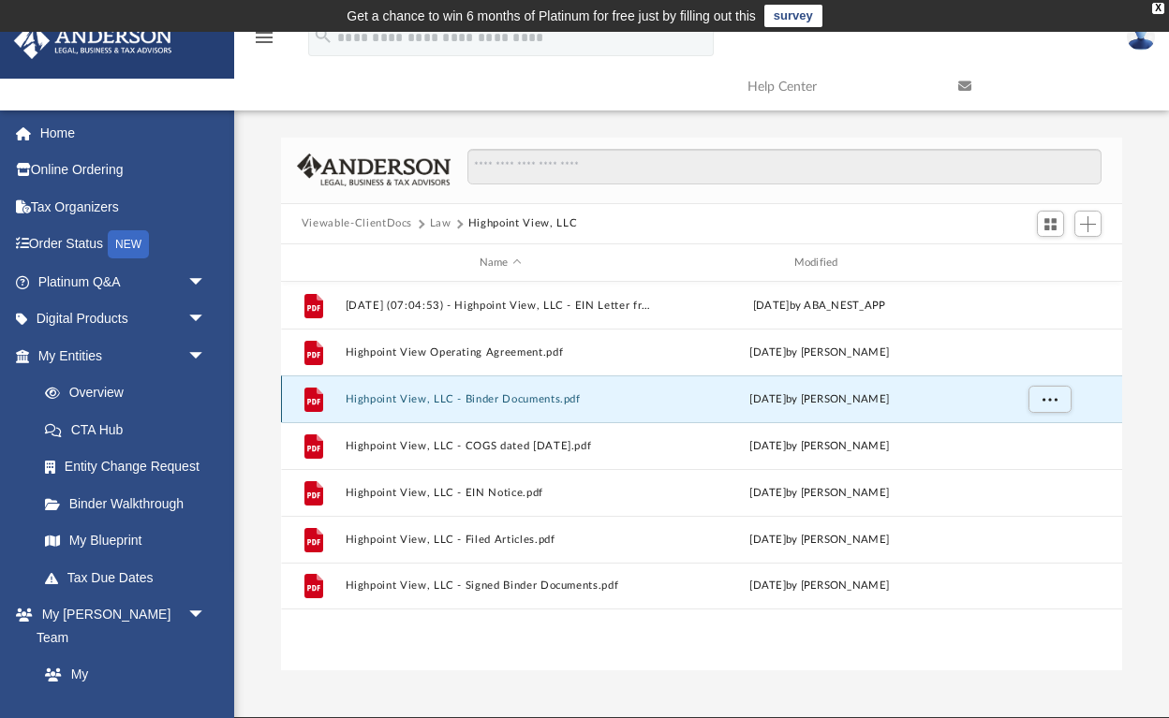
scroll to position [1, 1]
